Goal: Task Accomplishment & Management: Complete application form

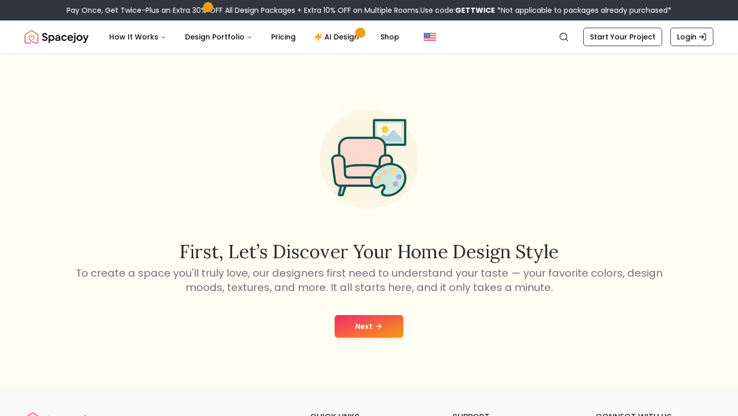
click at [364, 323] on button "Next" at bounding box center [368, 326] width 69 height 23
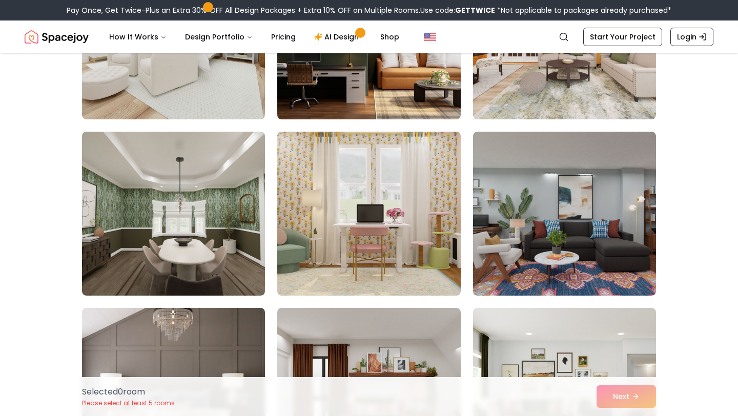
scroll to position [713, 0]
click at [364, 250] on img at bounding box center [368, 213] width 183 height 164
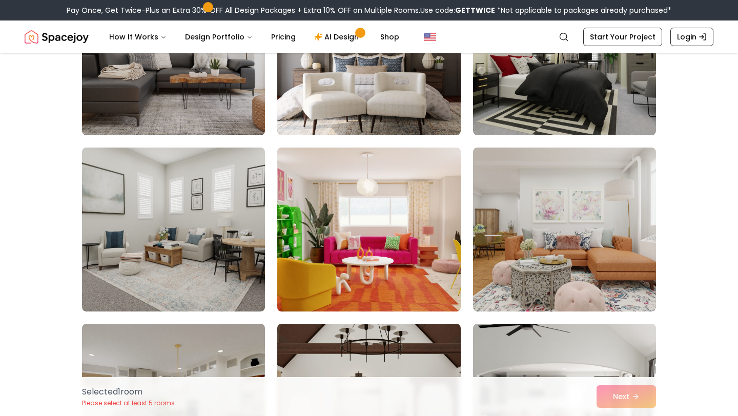
drag, startPoint x: 364, startPoint y: 323, endPoint x: 344, endPoint y: 247, distance: 77.9
click at [344, 247] on img at bounding box center [368, 229] width 192 height 172
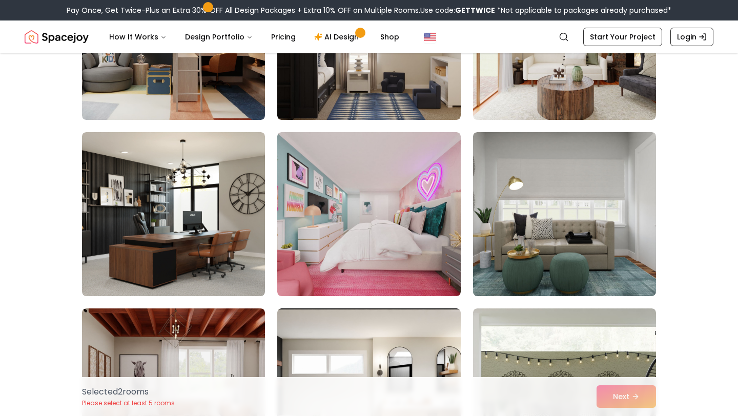
click at [344, 251] on img at bounding box center [368, 214] width 183 height 164
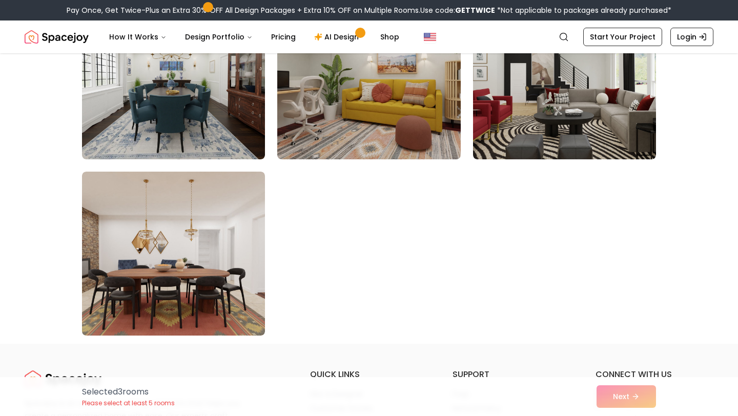
scroll to position [5771, 0]
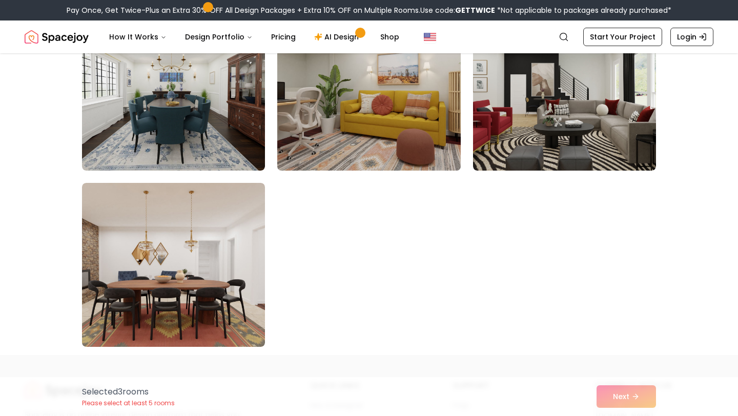
click at [387, 148] on img at bounding box center [368, 89] width 192 height 172
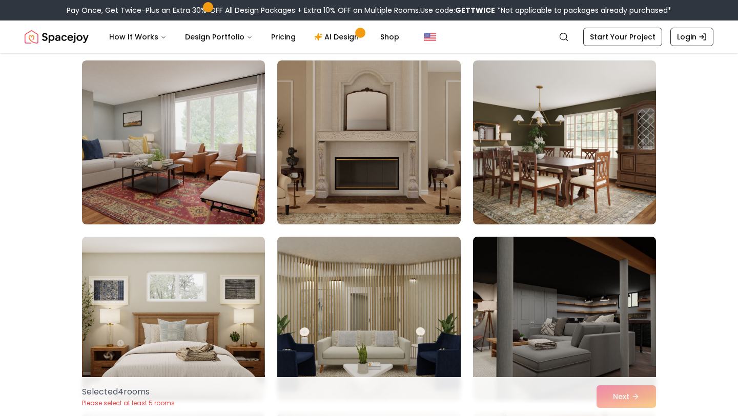
scroll to position [4022, 0]
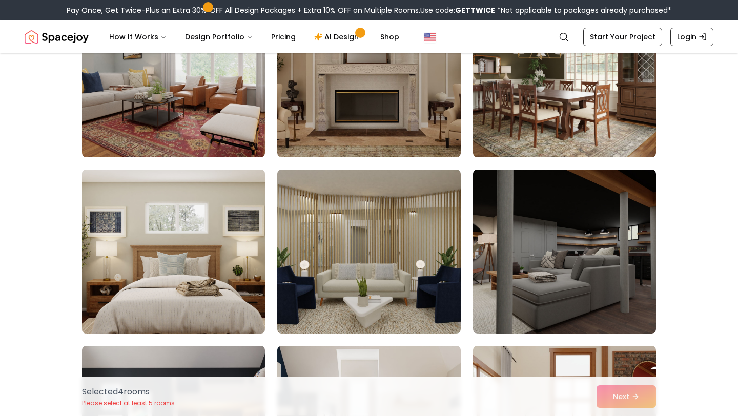
click at [222, 245] on img at bounding box center [173, 251] width 192 height 172
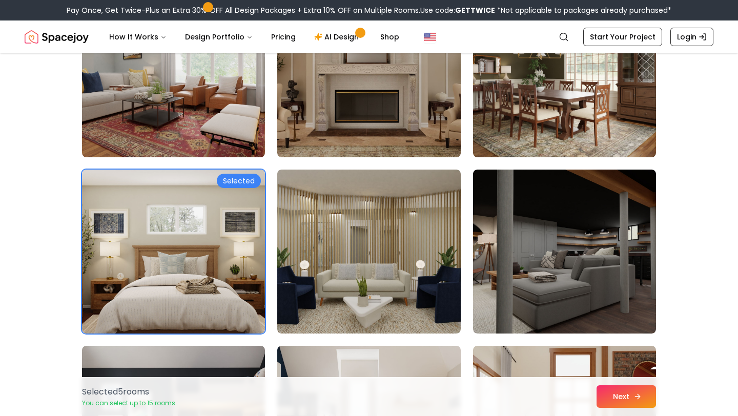
click at [637, 394] on icon at bounding box center [638, 396] width 3 height 5
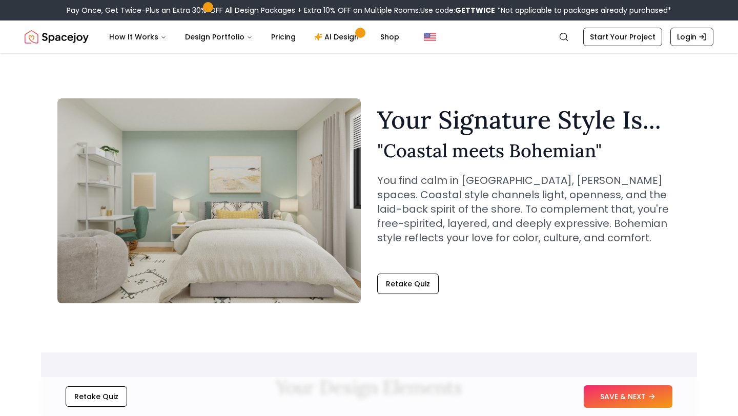
click at [637, 394] on button "SAVE & NEXT" at bounding box center [627, 396] width 89 height 23
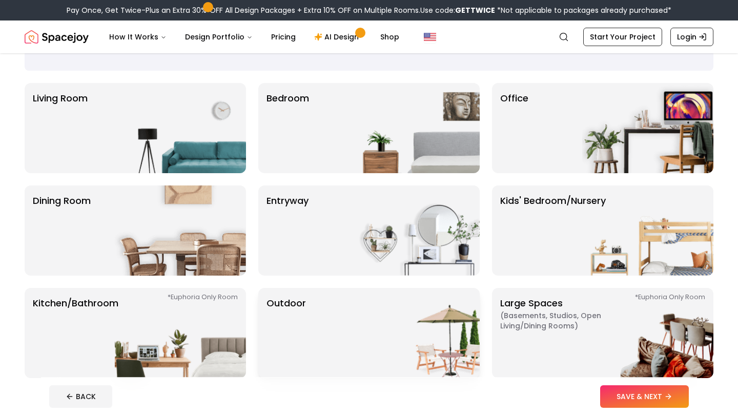
scroll to position [70, 0]
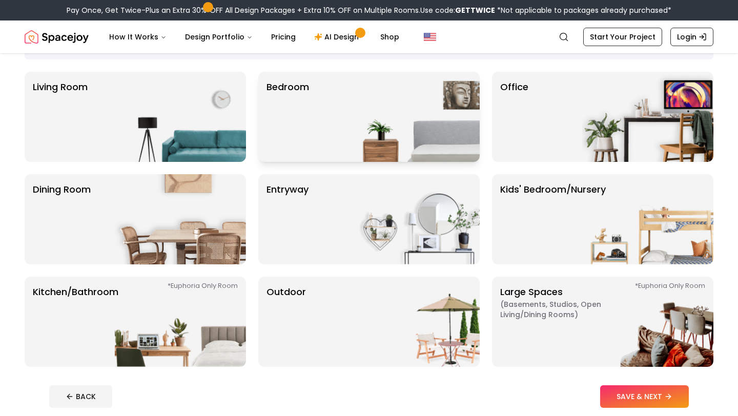
click at [351, 129] on img at bounding box center [413, 117] width 131 height 90
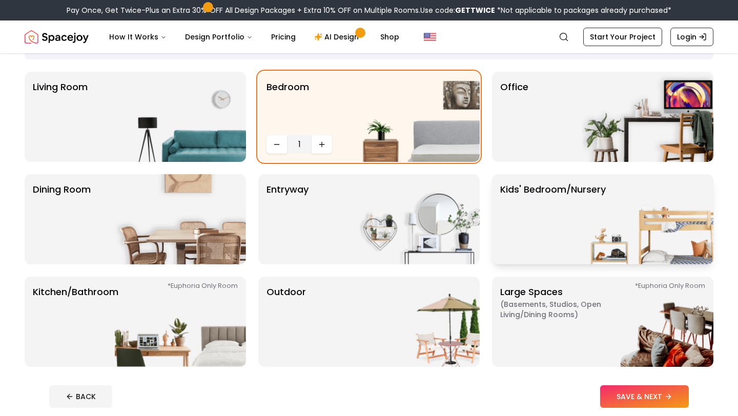
click at [549, 245] on p "Kids' Bedroom/Nursery" at bounding box center [553, 219] width 106 height 74
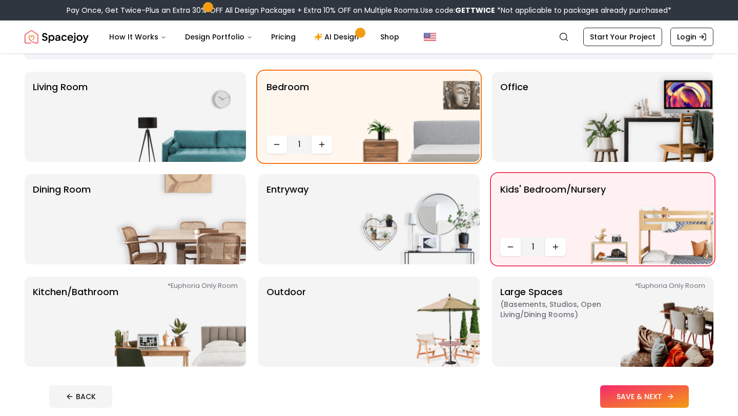
click at [635, 392] on button "SAVE & NEXT" at bounding box center [644, 396] width 89 height 23
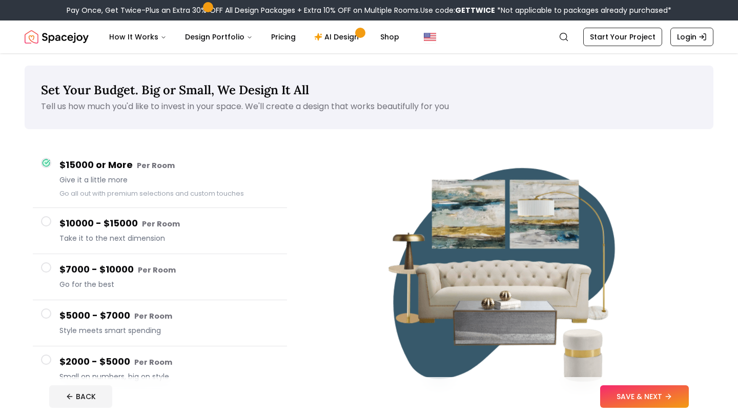
click at [181, 326] on span "Style meets smart spending" at bounding box center [168, 330] width 219 height 10
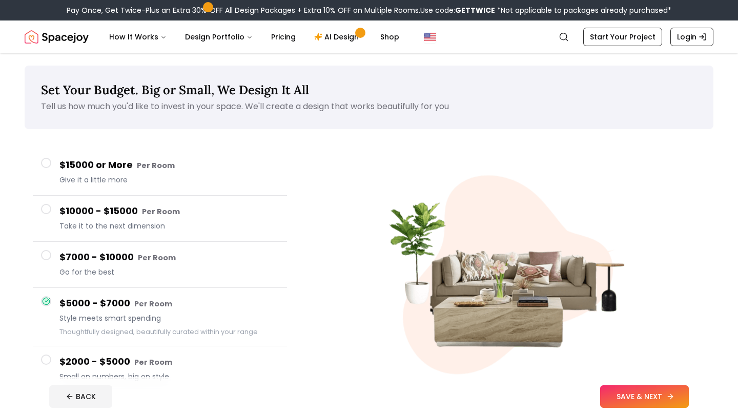
click at [647, 402] on button "SAVE & NEXT" at bounding box center [644, 396] width 89 height 23
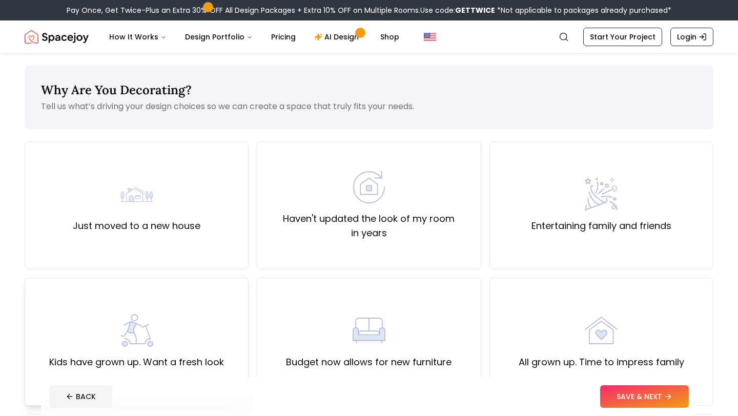
click at [196, 311] on div "Kids have grown up. Want a fresh look" at bounding box center [137, 342] width 224 height 128
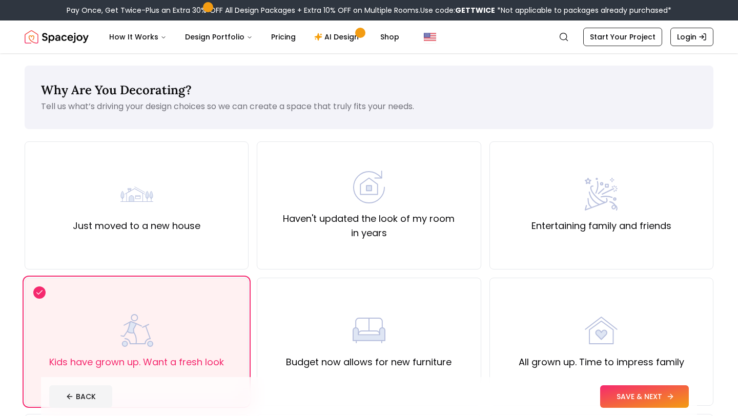
click at [632, 403] on button "SAVE & NEXT" at bounding box center [644, 396] width 89 height 23
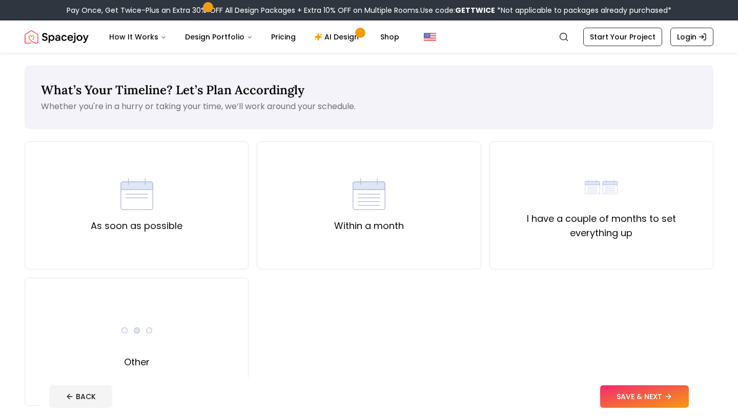
click at [227, 270] on div "As soon as possible Within a month I have a couple of months to set everything …" at bounding box center [369, 273] width 688 height 264
click at [176, 265] on div "As soon as possible" at bounding box center [137, 205] width 224 height 128
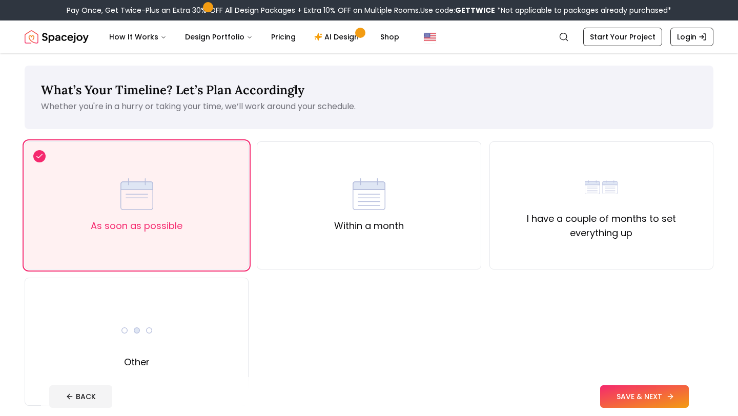
click at [658, 402] on button "SAVE & NEXT" at bounding box center [644, 396] width 89 height 23
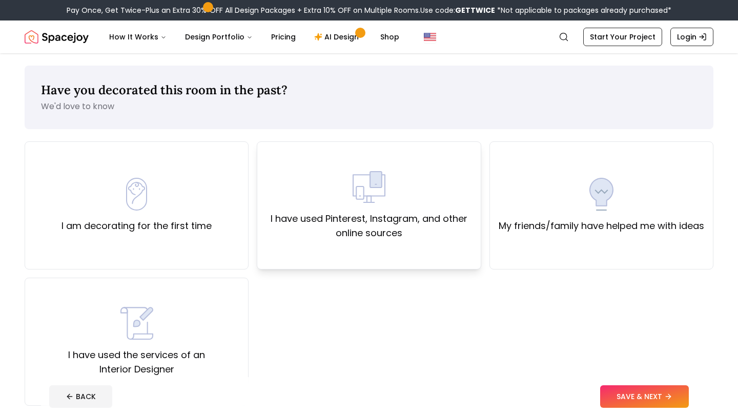
click at [462, 241] on div "I have used Pinterest, Instagram, and other online sources" at bounding box center [369, 205] width 224 height 128
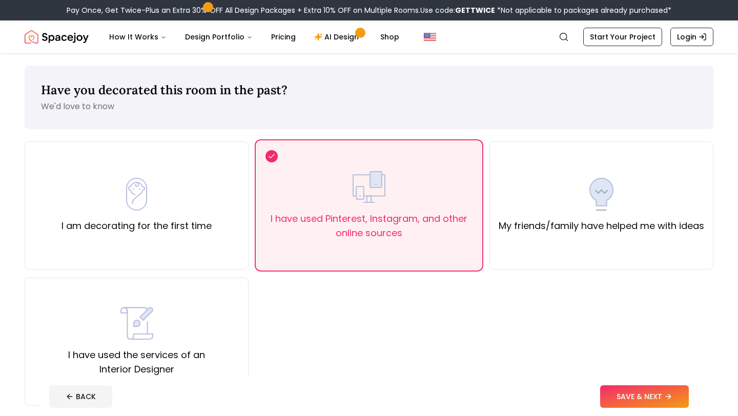
click at [623, 409] on footer "BACK SAVE & NEXT" at bounding box center [369, 396] width 656 height 39
click at [623, 394] on button "SAVE & NEXT" at bounding box center [644, 396] width 89 height 23
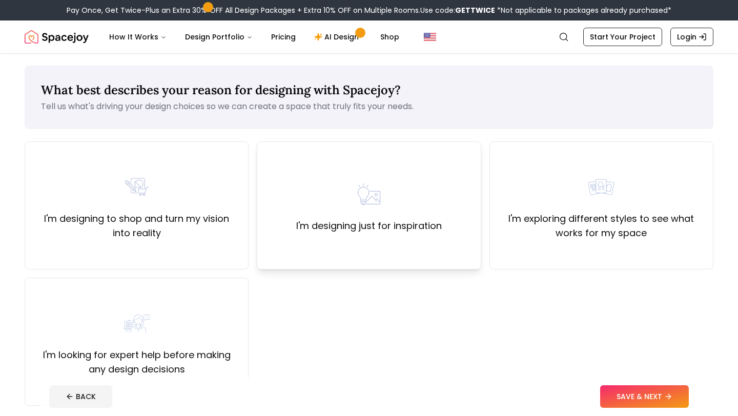
click at [420, 203] on div "I'm designing just for inspiration" at bounding box center [368, 205] width 145 height 55
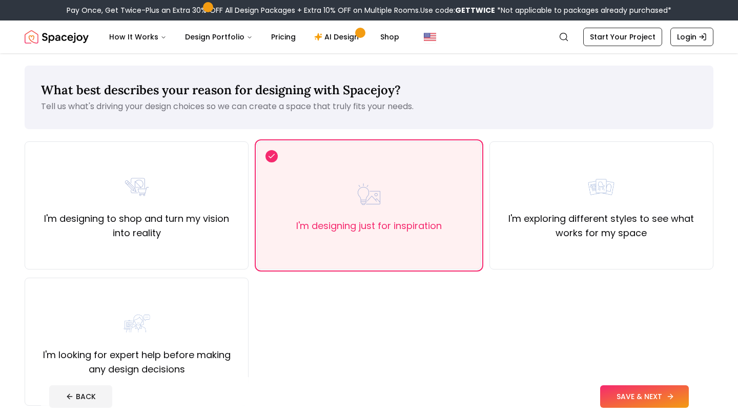
click at [651, 397] on button "SAVE & NEXT" at bounding box center [644, 396] width 89 height 23
